Goal: Task Accomplishment & Management: Manage account settings

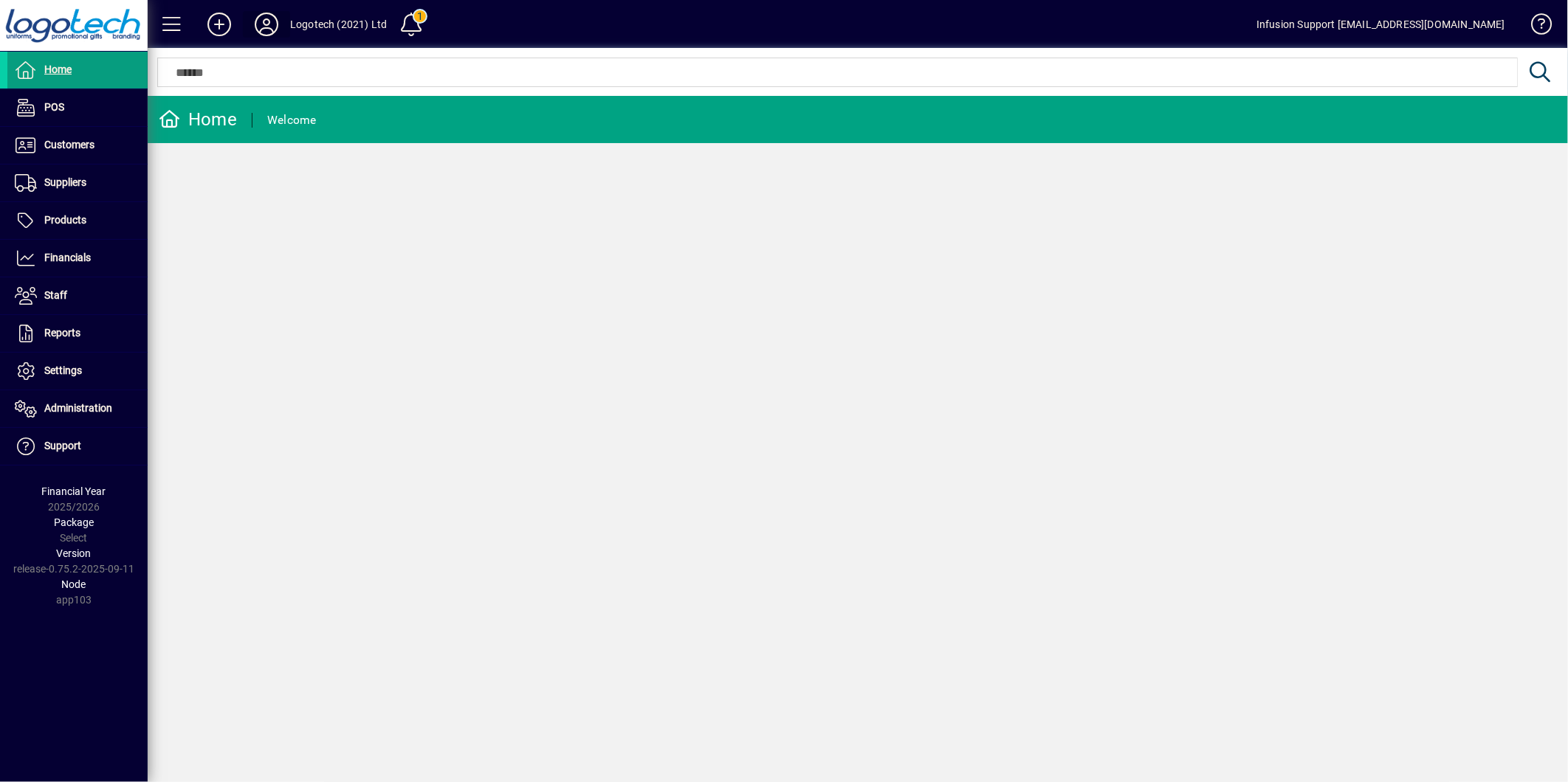
click at [264, 18] on icon at bounding box center [267, 24] width 30 height 23
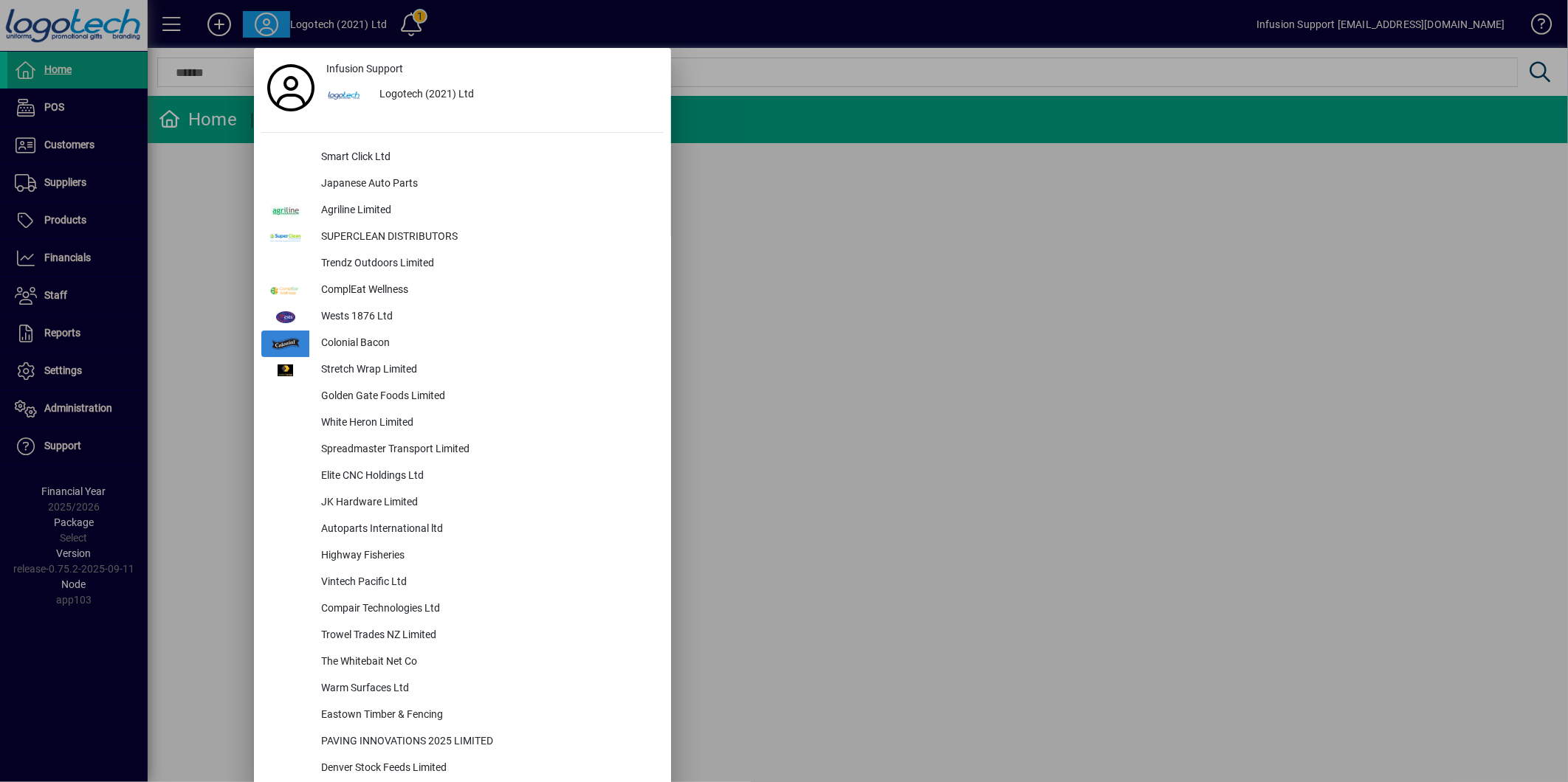
scroll to position [665, 0]
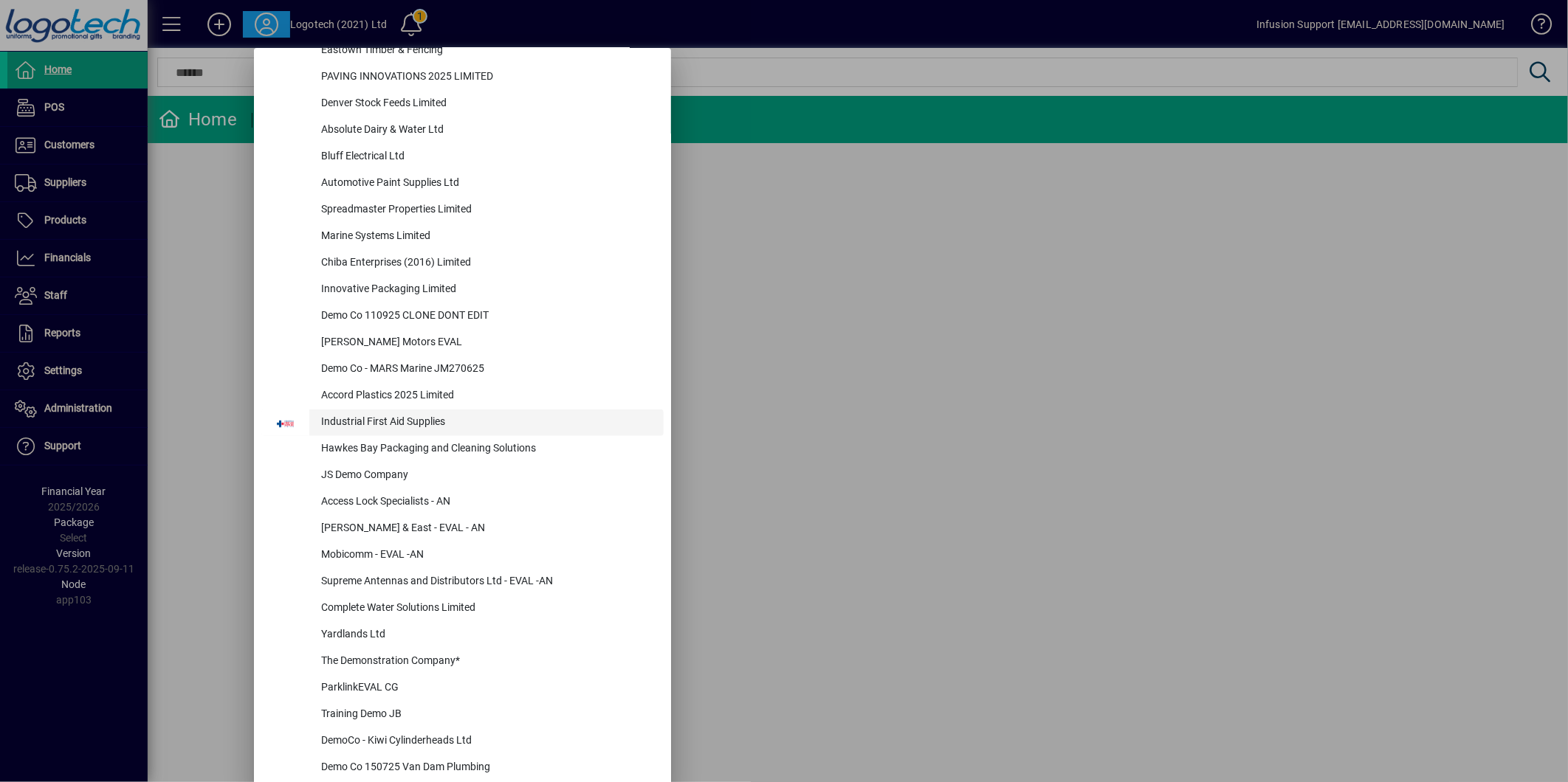
click at [346, 411] on div "Industrial First Aid Supplies" at bounding box center [486, 423] width 354 height 27
